Goal: Information Seeking & Learning: Find specific fact

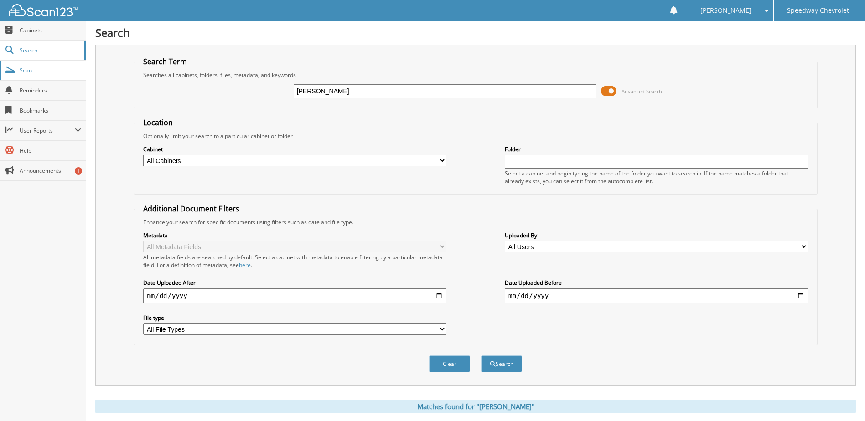
click at [28, 73] on span "Scan" at bounding box center [51, 71] width 62 height 8
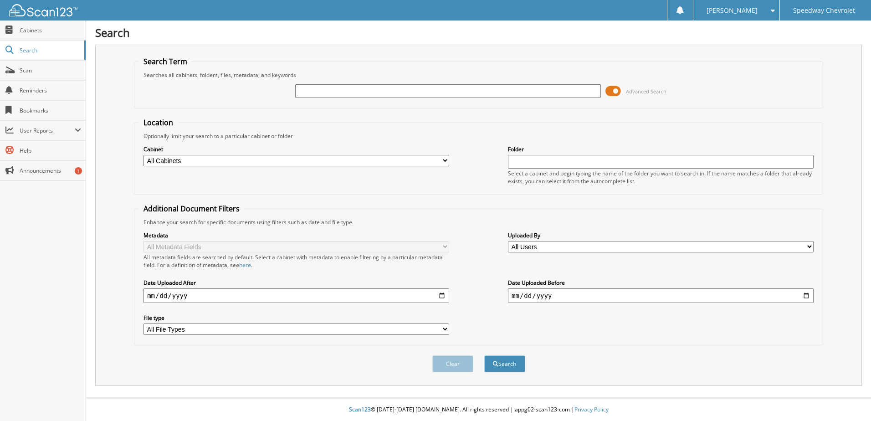
click at [37, 32] on span "Cabinets" at bounding box center [51, 30] width 62 height 8
click at [338, 91] on input "text" at bounding box center [448, 91] width 306 height 14
type input "40534"
click at [484, 356] on button "Search" at bounding box center [504, 364] width 41 height 17
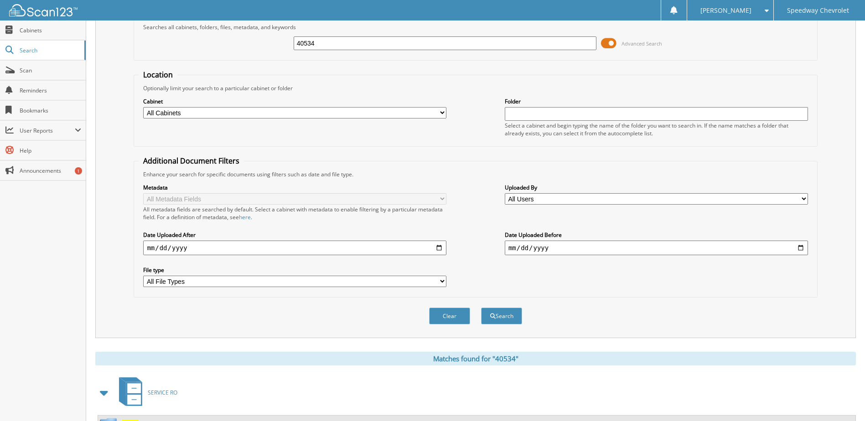
scroll to position [88, 0]
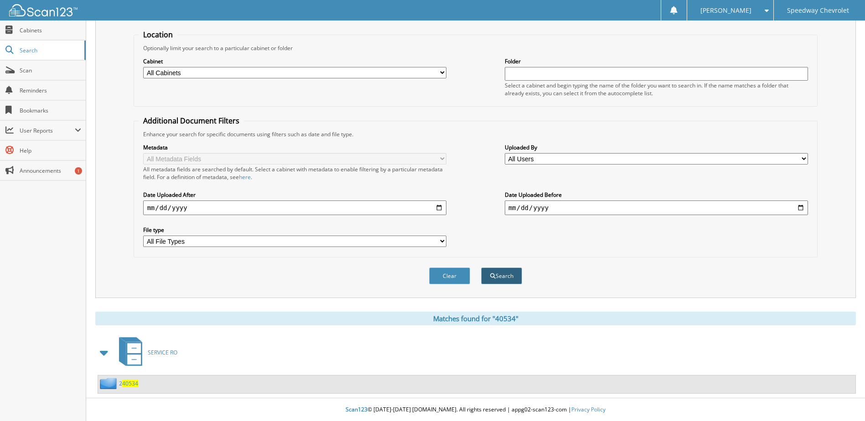
click at [505, 269] on button "Search" at bounding box center [501, 276] width 41 height 17
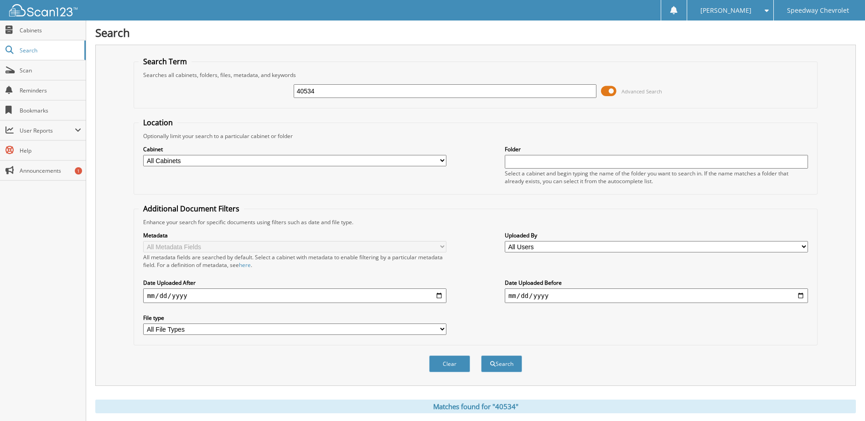
click at [336, 90] on input "40534" at bounding box center [445, 91] width 303 height 14
type input "70393"
click at [481, 356] on button "Search" at bounding box center [501, 364] width 41 height 17
click at [266, 163] on select "All Cabinets CAR DEALS EMPLOYEE DEALS EV CAR DEALS PARTS SERVICE RO Needs Filing" at bounding box center [294, 160] width 303 height 11
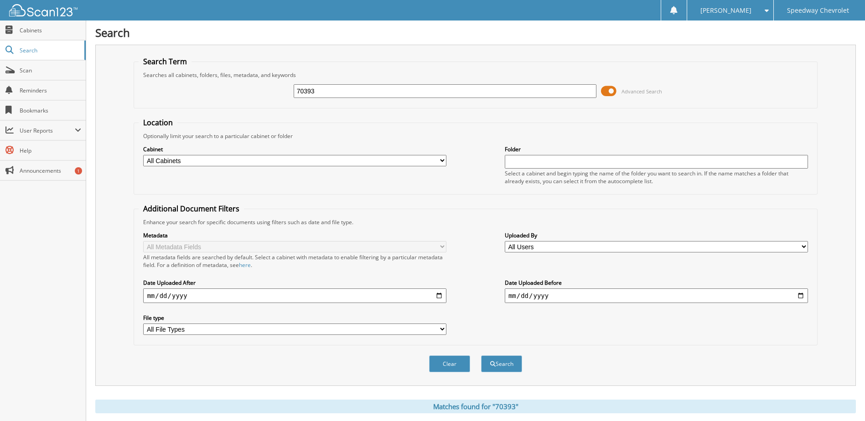
select select "13033"
click at [143, 155] on select "All Cabinets CAR DEALS EMPLOYEE DEALS EV CAR DEALS PARTS SERVICE RO Needs Filing" at bounding box center [294, 160] width 303 height 11
click at [499, 365] on button "Search" at bounding box center [501, 364] width 41 height 17
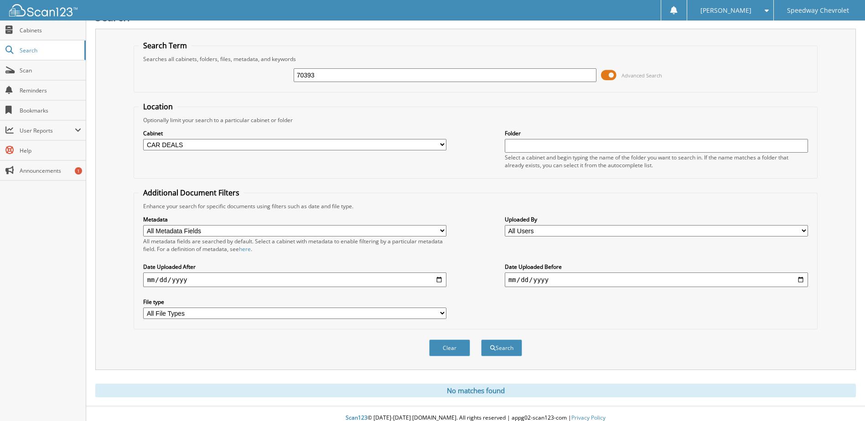
scroll to position [25, 0]
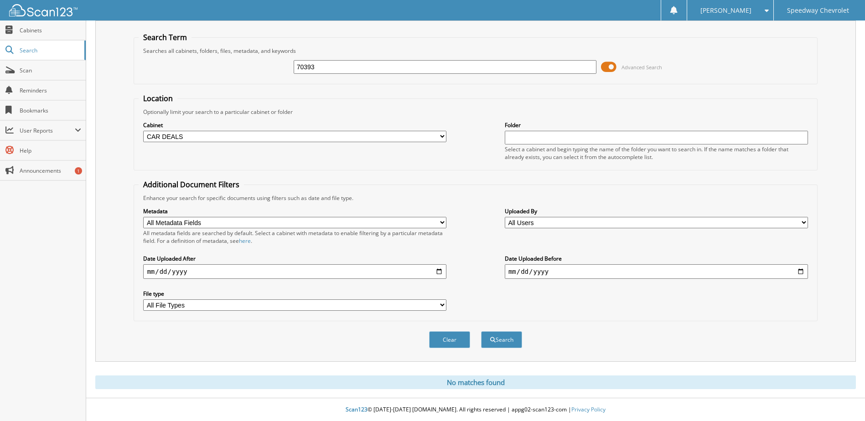
click at [273, 220] on select "All Metadata Fields Stock No VIN Customer Date New/Used Make Buyer" at bounding box center [294, 222] width 303 height 11
click at [266, 354] on div "Clear Search" at bounding box center [475, 339] width 683 height 37
click at [504, 344] on button "Search" at bounding box center [501, 339] width 41 height 17
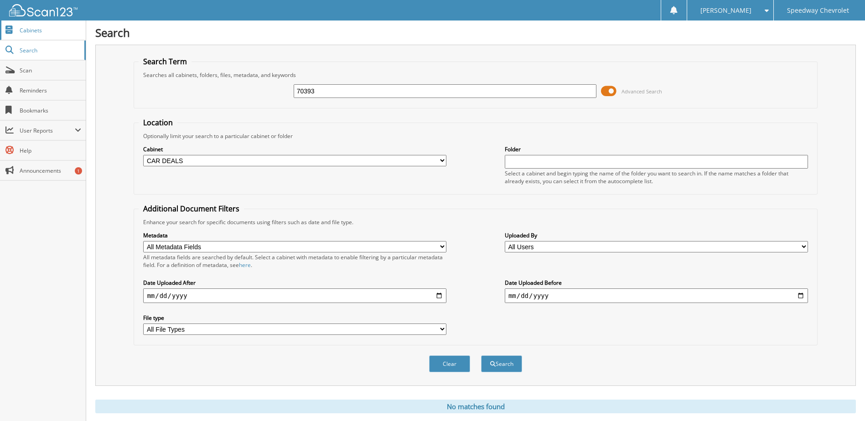
click at [40, 32] on span "Cabinets" at bounding box center [51, 30] width 62 height 8
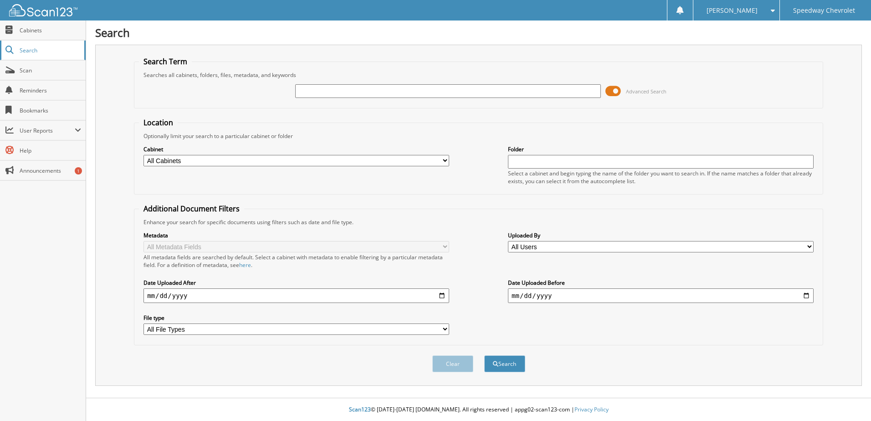
click at [35, 52] on span "Search" at bounding box center [50, 50] width 60 height 8
click at [353, 93] on input "text" at bounding box center [448, 91] width 306 height 14
type input "40534"
click at [484, 356] on button "Search" at bounding box center [504, 364] width 41 height 17
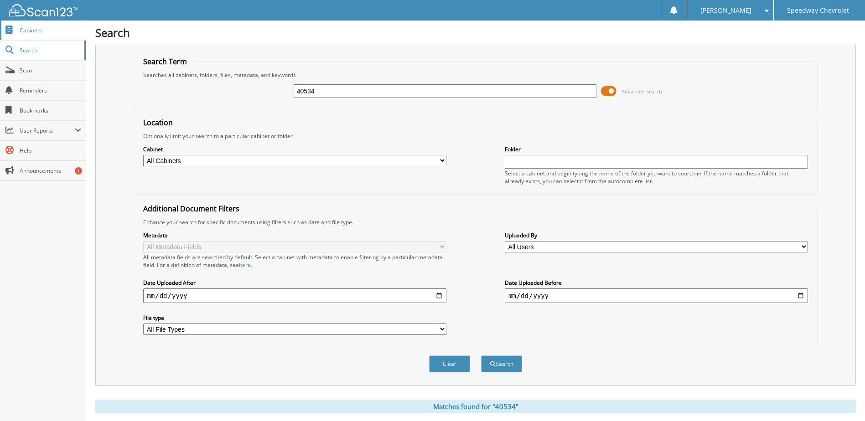
drag, startPoint x: 29, startPoint y: 30, endPoint x: 36, endPoint y: 30, distance: 7.8
click at [29, 30] on span "Cabinets" at bounding box center [51, 30] width 62 height 8
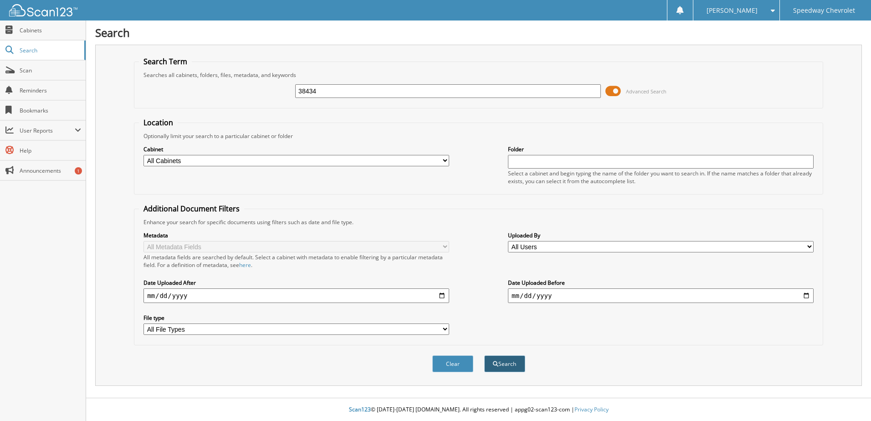
type input "38434"
click at [505, 358] on button "Search" at bounding box center [504, 364] width 41 height 17
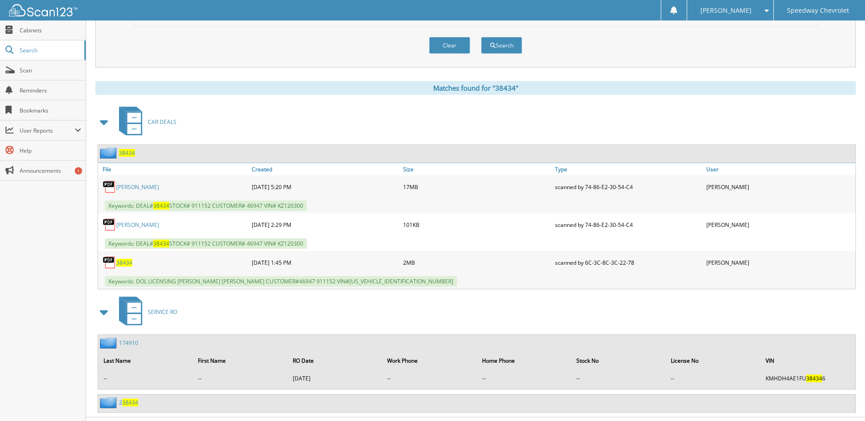
scroll to position [319, 0]
click at [159, 186] on link "[PERSON_NAME]" at bounding box center [137, 187] width 43 height 8
